Goal: Task Accomplishment & Management: Use online tool/utility

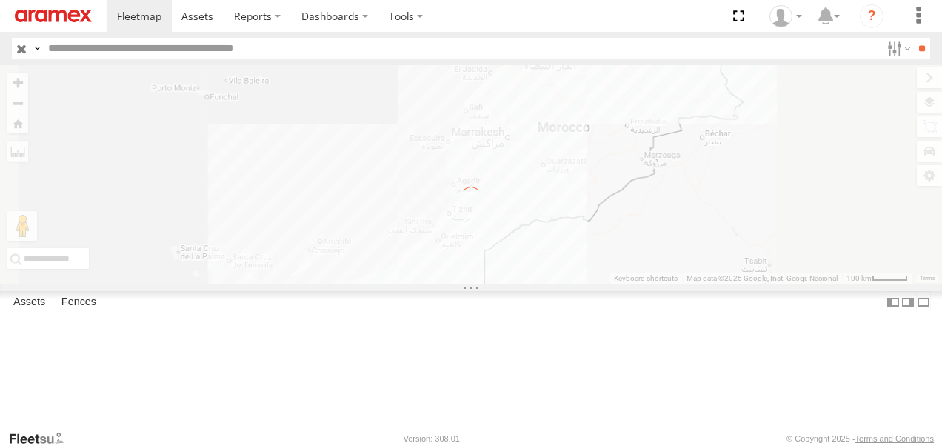
click at [0, 0] on div at bounding box center [0, 0] width 0 height 0
click at [0, 0] on label "×" at bounding box center [0, 0] width 0 height 0
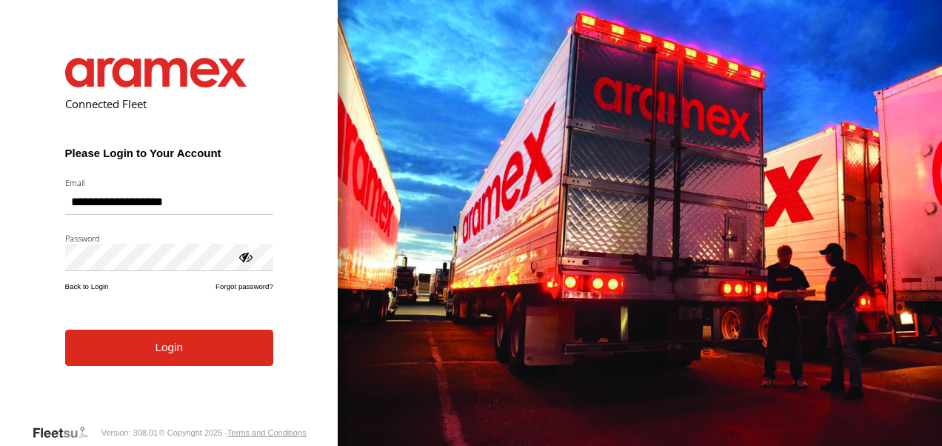
click at [179, 379] on form "**********" at bounding box center [169, 230] width 253 height 388
click at [192, 345] on button "Login" at bounding box center [169, 348] width 208 height 36
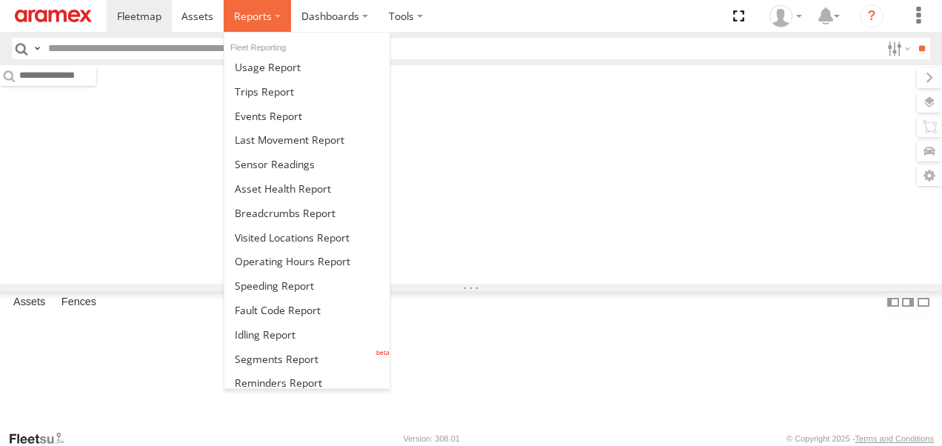
click at [276, 12] on label at bounding box center [257, 16] width 67 height 32
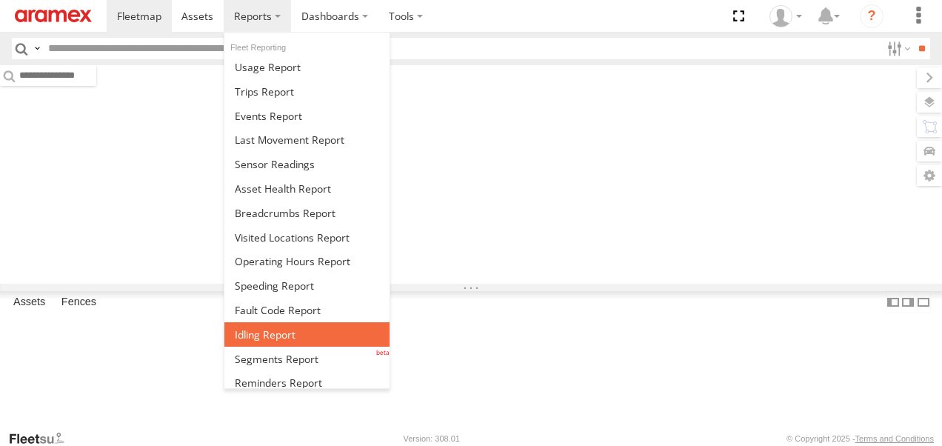
click at [282, 336] on span at bounding box center [265, 334] width 61 height 14
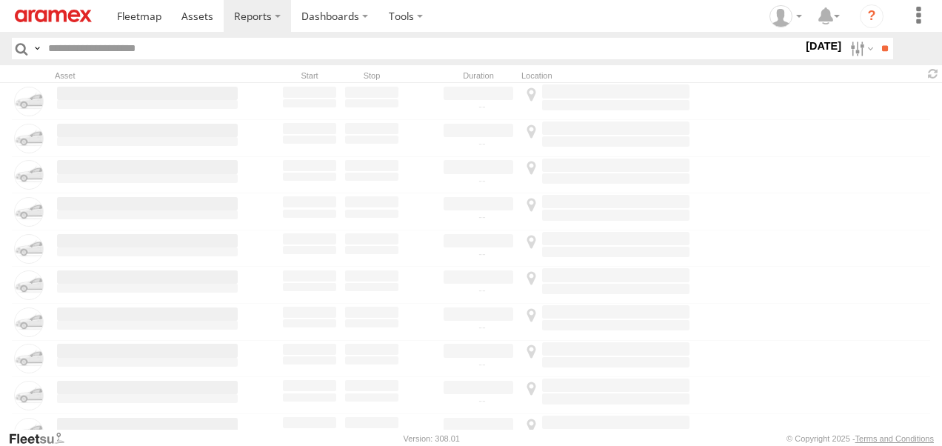
click at [883, 44] on input "**" at bounding box center [884, 48] width 17 height 21
click at [373, 50] on input "text" at bounding box center [422, 48] width 761 height 21
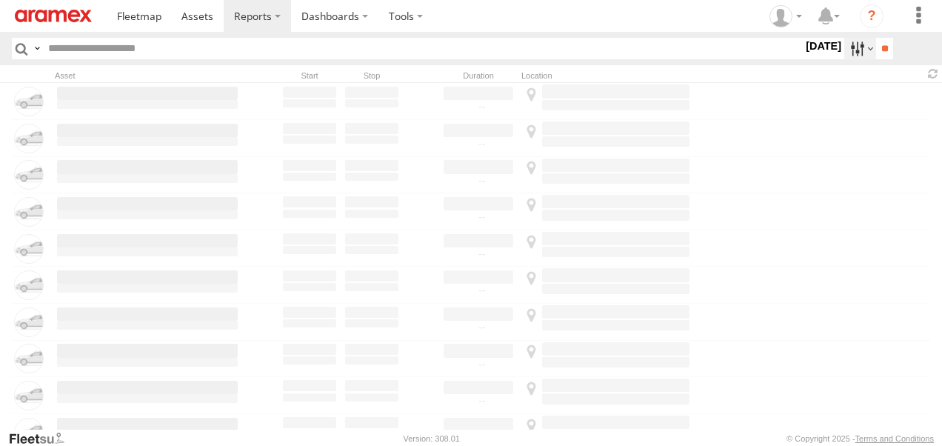
click at [850, 55] on label at bounding box center [860, 48] width 32 height 21
click at [0, 0] on label at bounding box center [0, 0] width 0 height 0
click at [883, 53] on input "**" at bounding box center [884, 48] width 17 height 21
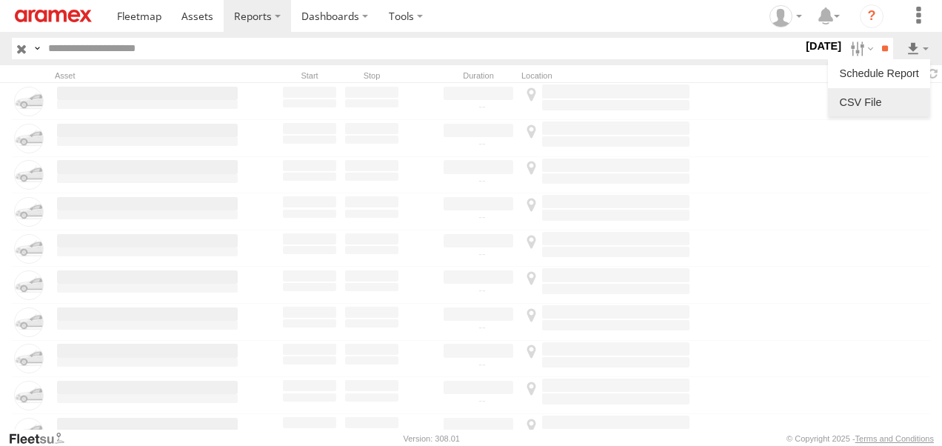
click at [880, 104] on link at bounding box center [879, 102] width 90 height 22
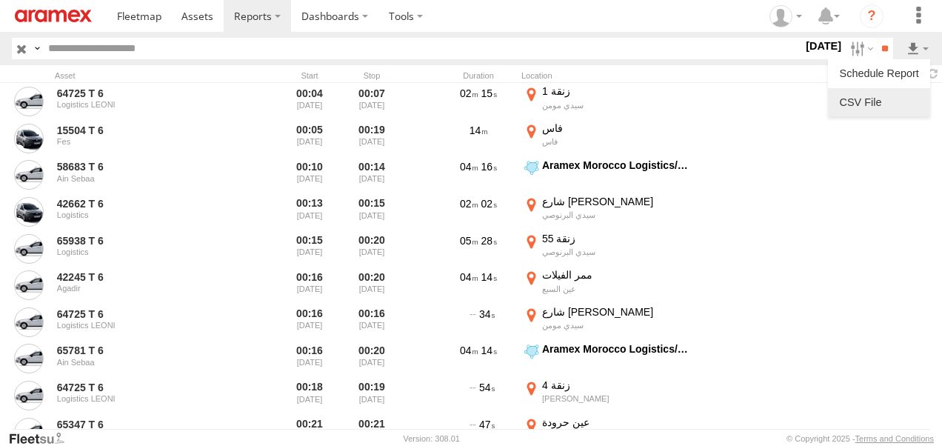
click at [880, 107] on link at bounding box center [879, 102] width 90 height 22
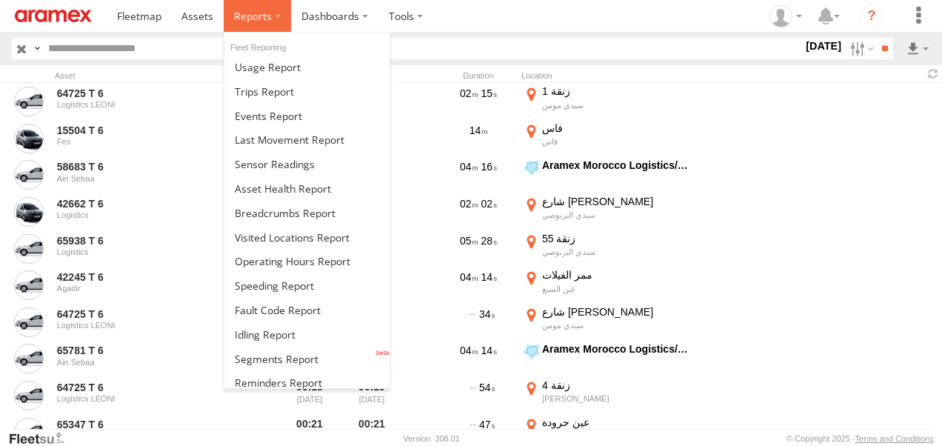
click at [278, 15] on label at bounding box center [257, 16] width 67 height 32
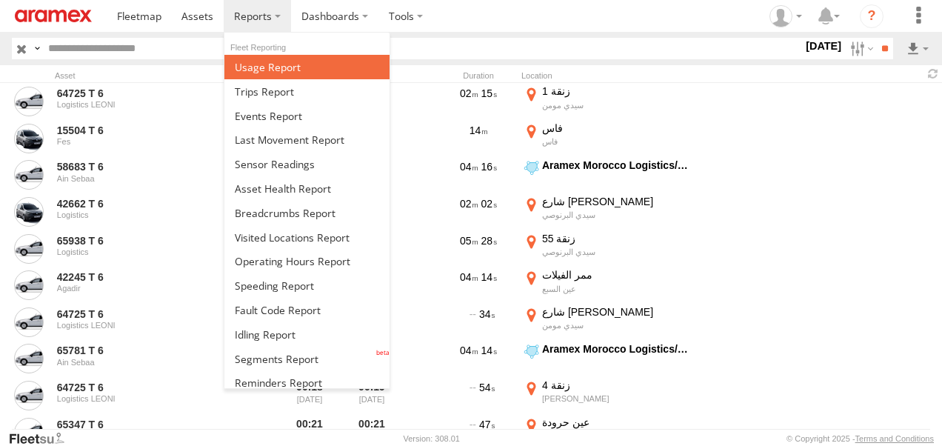
click at [274, 65] on span at bounding box center [268, 67] width 66 height 14
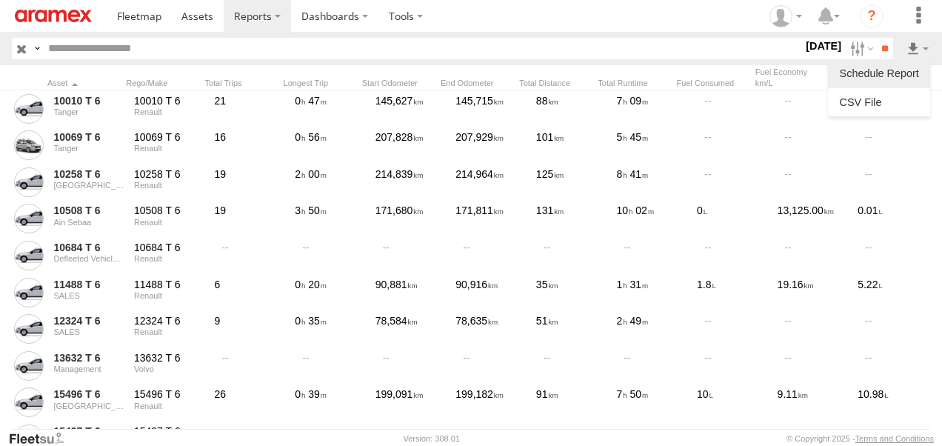
click at [913, 49] on label at bounding box center [917, 48] width 25 height 21
click at [884, 106] on link at bounding box center [879, 102] width 90 height 22
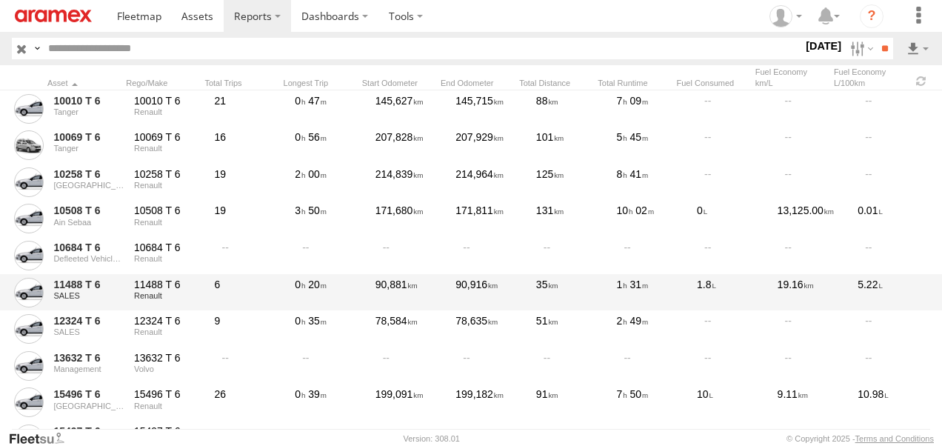
click at [785, 296] on div "19.16" at bounding box center [813, 293] width 75 height 34
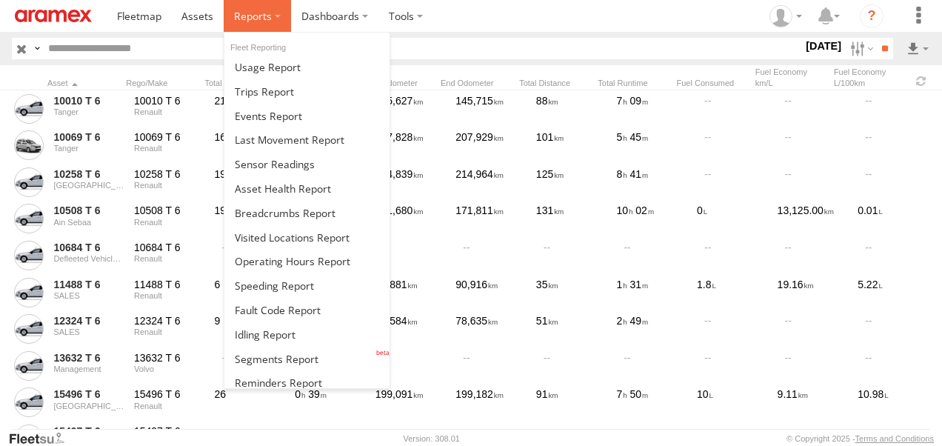
click at [276, 18] on label at bounding box center [257, 16] width 67 height 32
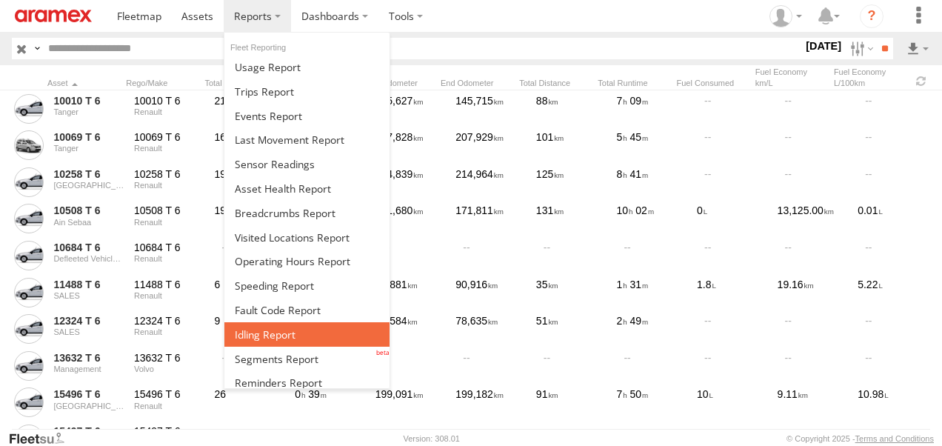
click at [269, 338] on span at bounding box center [265, 334] width 61 height 14
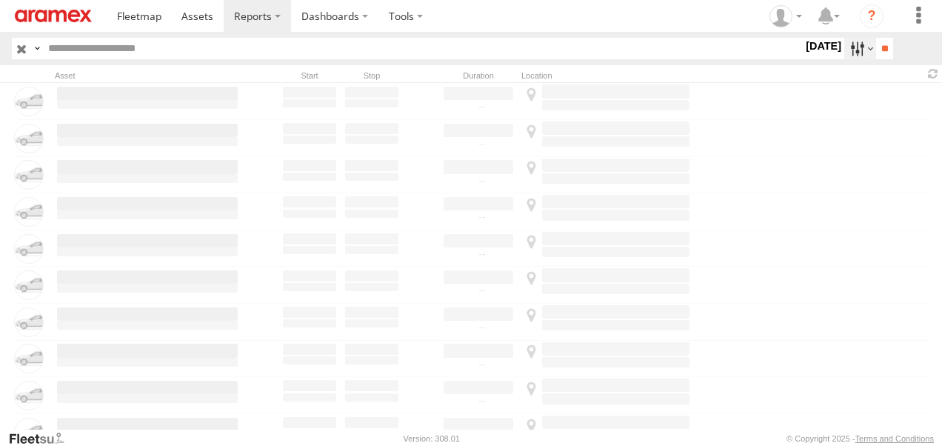
click at [854, 53] on label at bounding box center [860, 48] width 32 height 21
